Goal: Navigation & Orientation: Find specific page/section

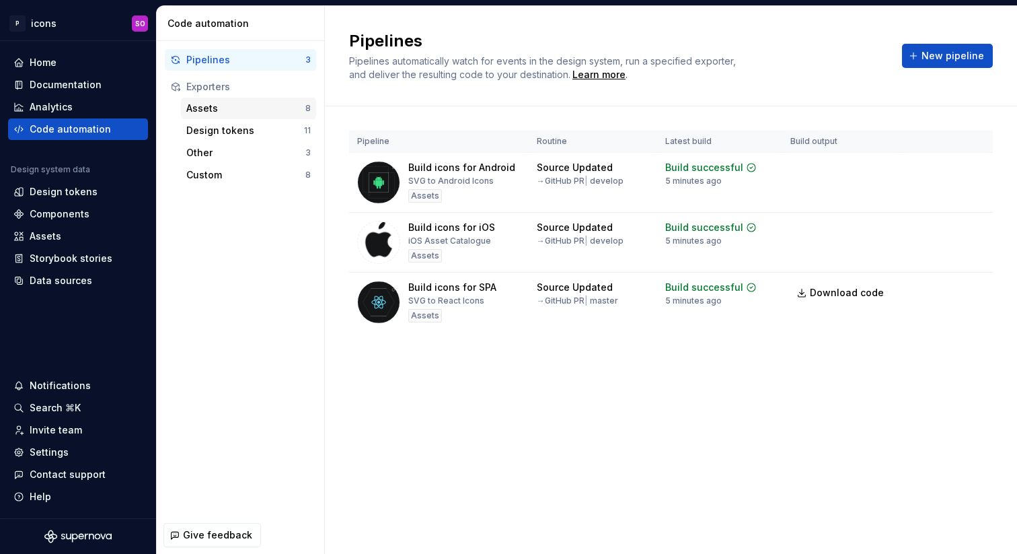
click at [229, 117] on div "Assets 8" at bounding box center [248, 109] width 135 height 22
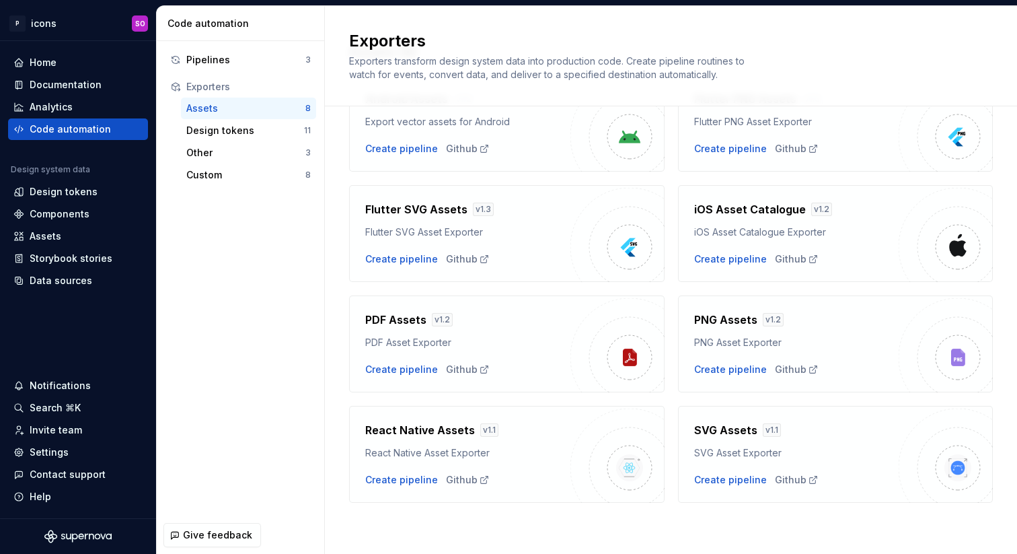
scroll to position [81, 0]
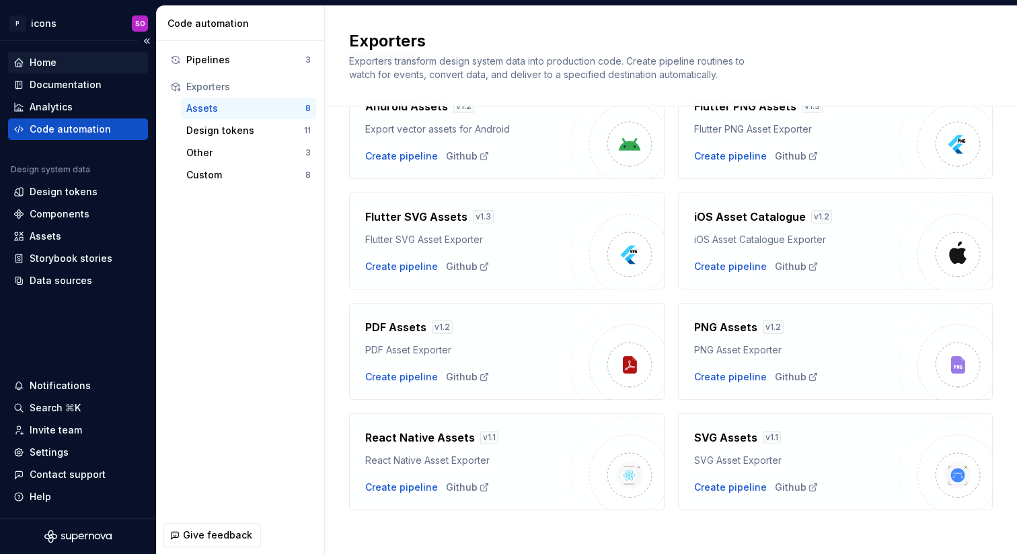
click at [48, 64] on div "Home" at bounding box center [43, 62] width 27 height 13
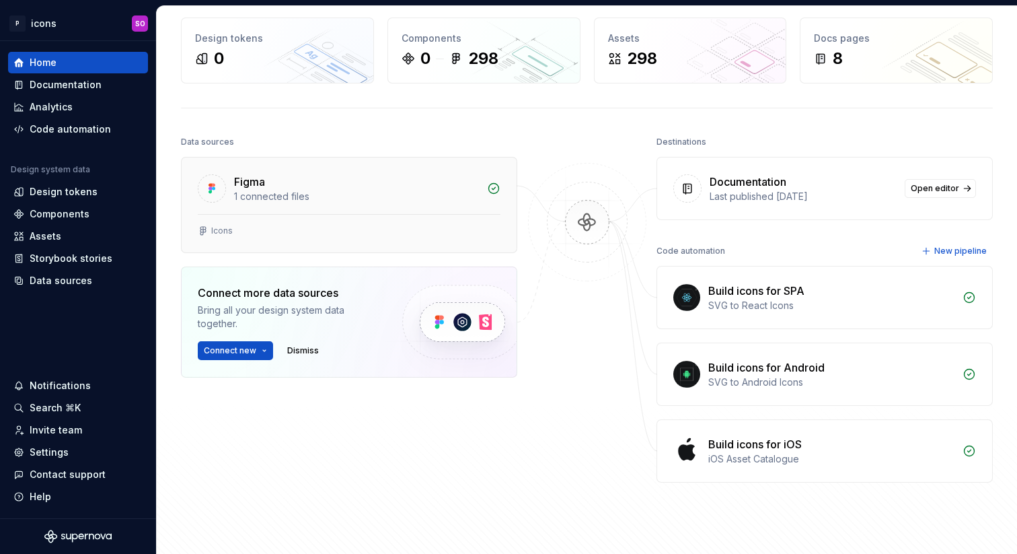
scroll to position [60, 0]
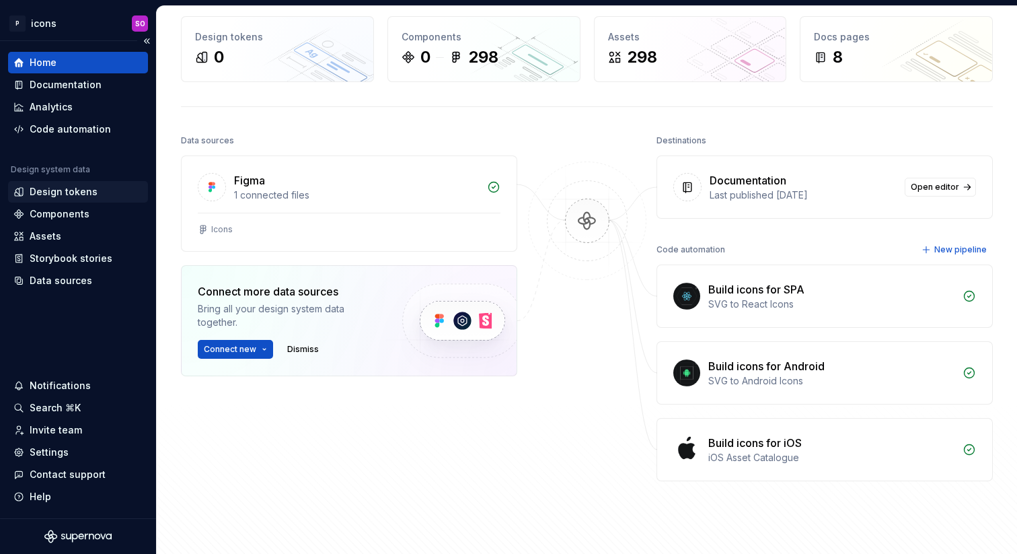
click at [77, 191] on div "Design tokens" at bounding box center [64, 191] width 68 height 13
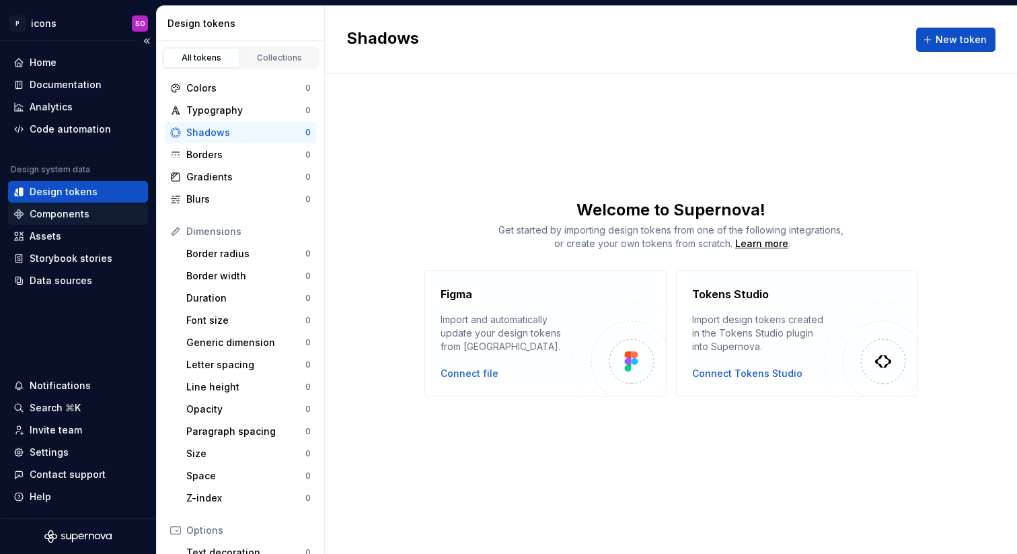
click at [50, 218] on div "Components" at bounding box center [60, 213] width 60 height 13
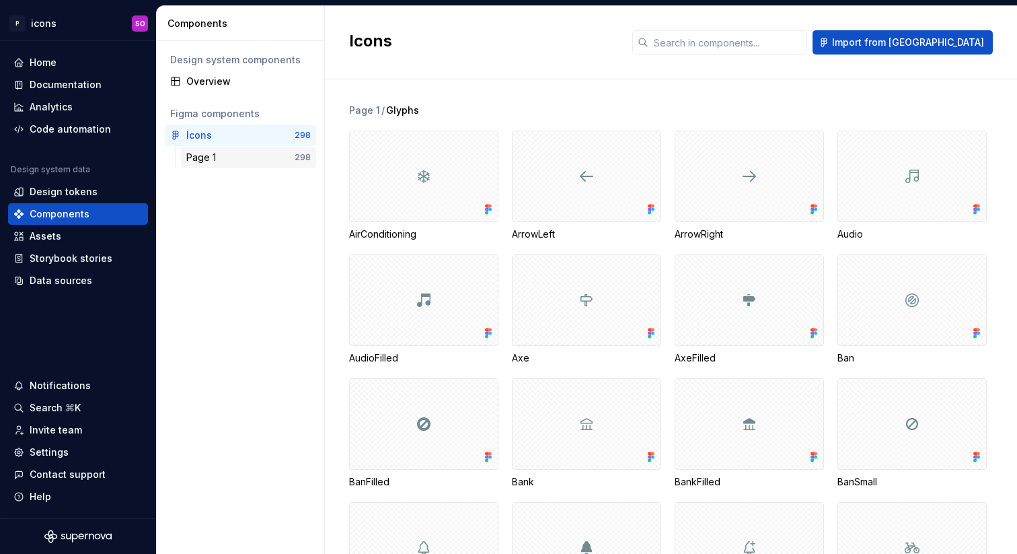
click at [238, 157] on div "Page 1" at bounding box center [240, 157] width 108 height 13
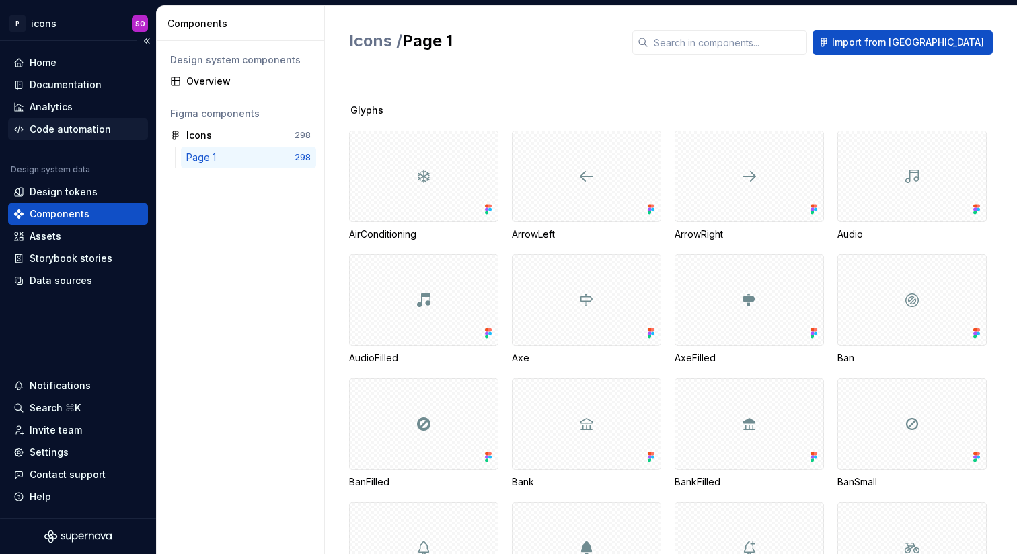
click at [99, 126] on div "Code automation" at bounding box center [70, 128] width 81 height 13
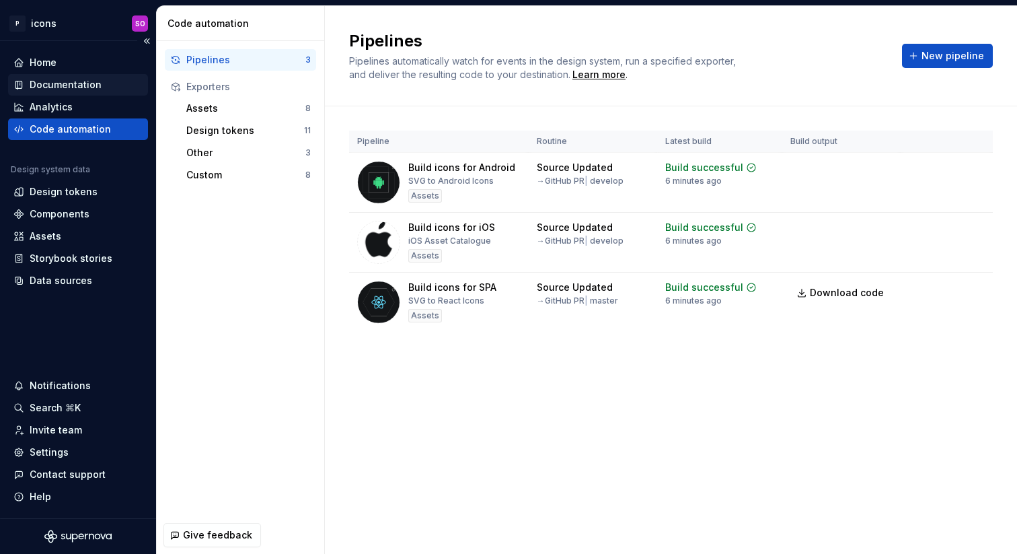
click at [75, 83] on div "Documentation" at bounding box center [66, 84] width 72 height 13
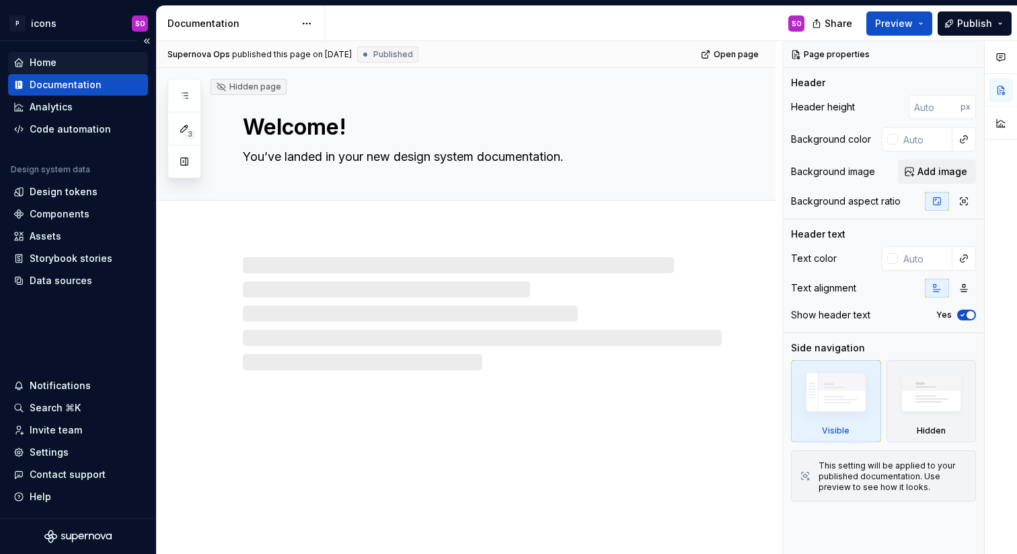
type textarea "*"
click at [67, 67] on div "Home" at bounding box center [77, 62] width 129 height 13
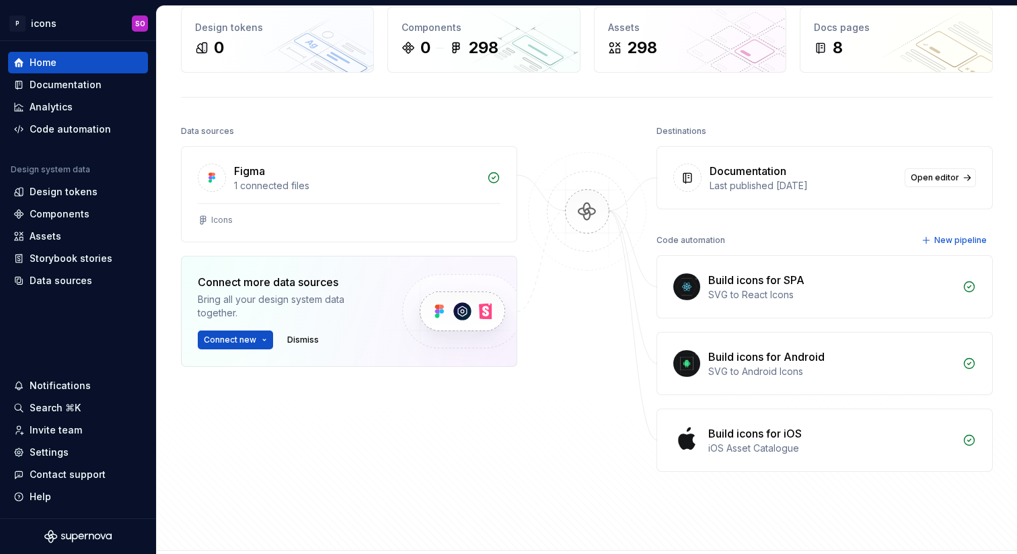
scroll to position [75, 0]
